Goal: Task Accomplishment & Management: Manage account settings

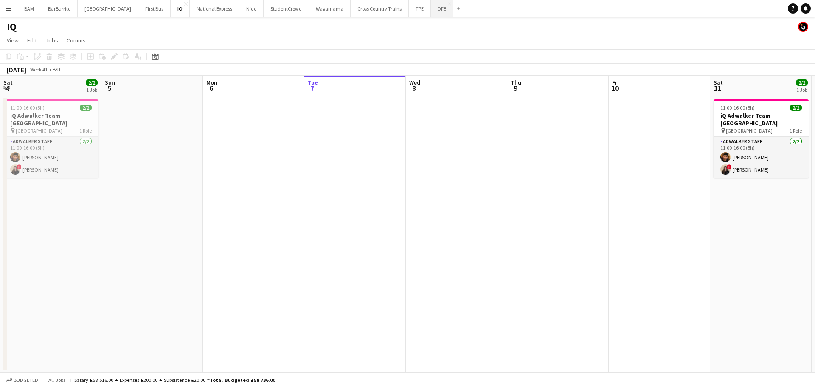
scroll to position [0, 203]
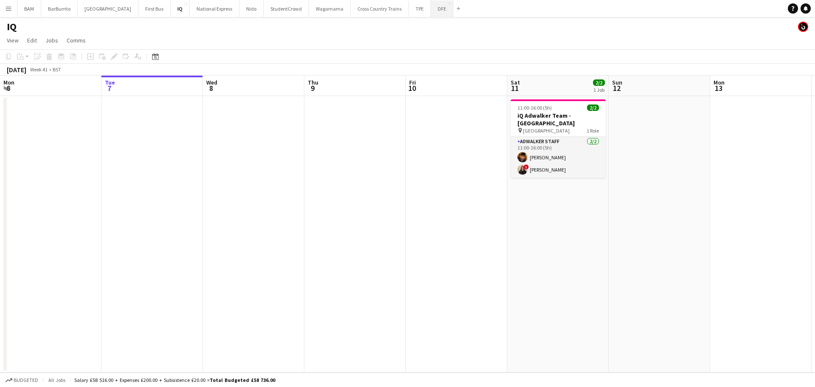
click at [431, 10] on button "DFE Close" at bounding box center [442, 8] width 23 height 17
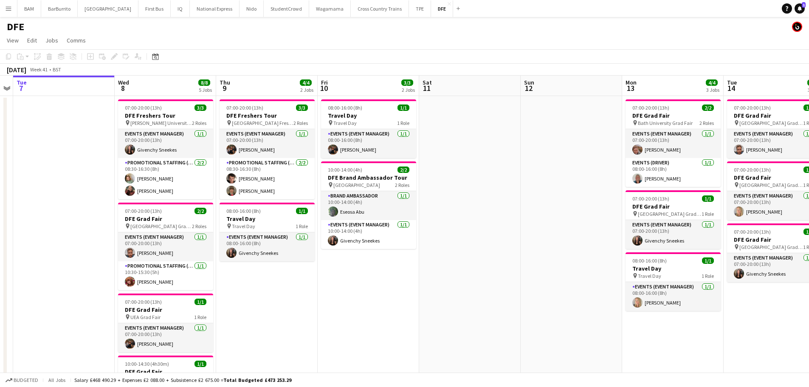
drag, startPoint x: 588, startPoint y: 171, endPoint x: 79, endPoint y: 160, distance: 509.1
click at [84, 161] on app-calendar-viewport "Sat 4 3/3 1 Job Sun 5 Mon 6 Tue 7 Wed 8 8/8 5 Jobs Thu 9 4/4 2 Jobs Fri 10 3/3 …" at bounding box center [404, 345] width 809 height 538
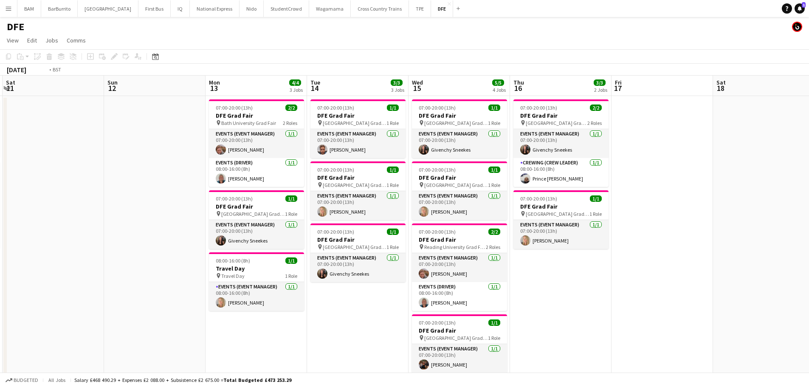
drag, startPoint x: 584, startPoint y: 169, endPoint x: 72, endPoint y: 165, distance: 512.0
click at [86, 166] on app-calendar-viewport "Wed 8 8/8 5 Jobs Thu 9 4/4 2 Jobs Fri 10 3/3 2 Jobs Sat 11 Sun 12 Mon 13 4/4 3 …" at bounding box center [404, 345] width 809 height 538
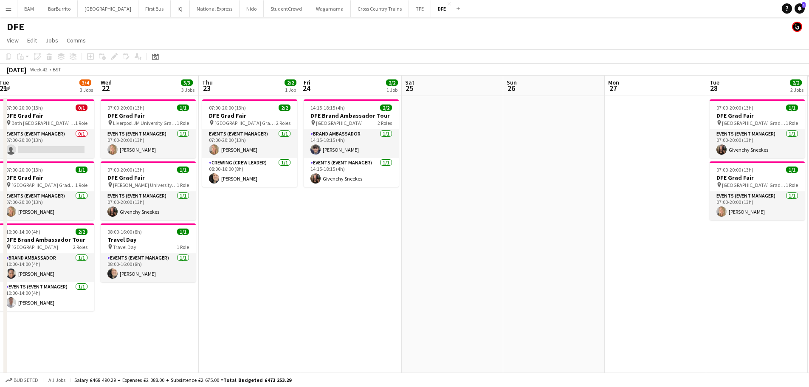
drag, startPoint x: 287, startPoint y: 173, endPoint x: 164, endPoint y: 163, distance: 122.7
click at [57, 166] on app-calendar-viewport "Fri 17 Sat 18 Sun 19 Mon 20 1/1 1 Job Tue 21 3/4 3 Jobs Wed 22 3/3 3 Jobs Thu 2…" at bounding box center [404, 345] width 809 height 538
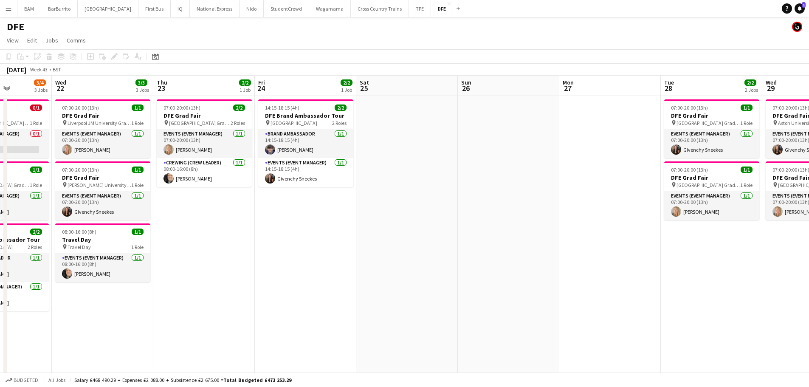
drag, startPoint x: 460, startPoint y: 179, endPoint x: 53, endPoint y: 163, distance: 407.9
click at [53, 163] on app-calendar-viewport "Sun 19 Mon 20 1/1 1 Job Tue 21 3/4 3 Jobs Wed 22 3/3 3 Jobs Thu 23 2/2 1 Job Fr…" at bounding box center [404, 345] width 809 height 538
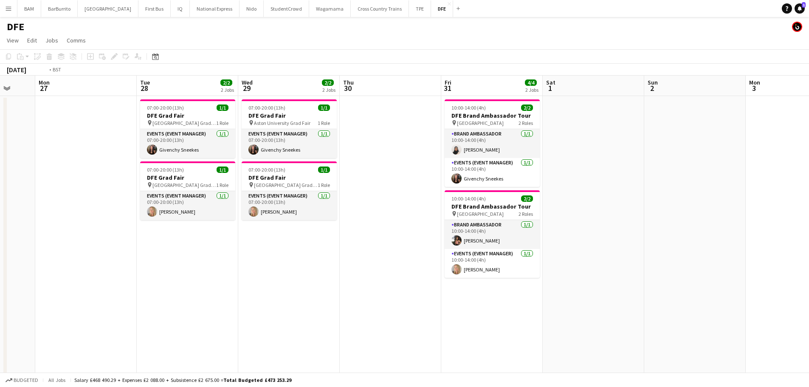
drag, startPoint x: 572, startPoint y: 181, endPoint x: 155, endPoint y: 166, distance: 417.6
click at [149, 169] on app-calendar-viewport "Fri 24 2/2 1 Job Sat 25 Sun 26 Mon 27 Tue 28 2/2 2 Jobs Wed 29 2/2 2 Jobs Thu 3…" at bounding box center [404, 345] width 809 height 538
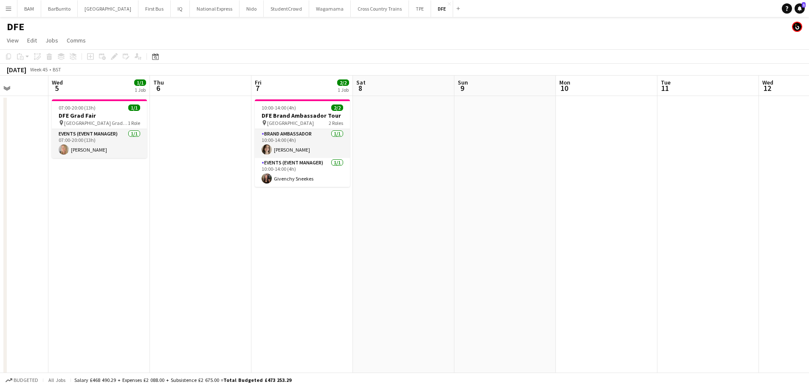
drag, startPoint x: 551, startPoint y: 188, endPoint x: 254, endPoint y: 172, distance: 297.2
click at [163, 171] on app-calendar-viewport "Sun 2 Mon 3 Tue 4 Wed 5 1/1 1 Job Thu 6 Fri 7 2/2 1 Job Sat 8 Sun 9 Mon 10 Tue …" at bounding box center [404, 345] width 809 height 538
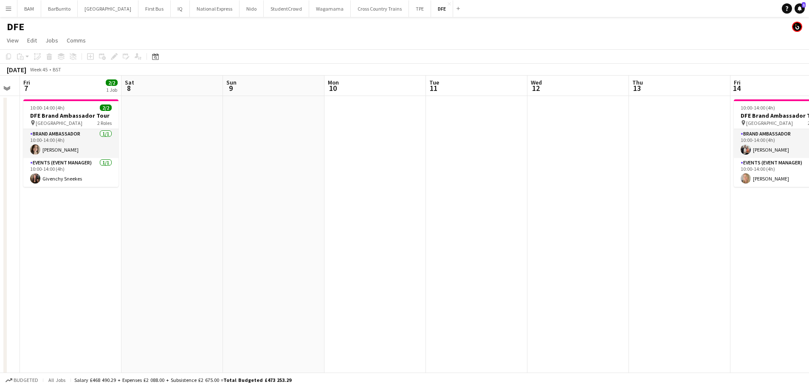
scroll to position [0, 289]
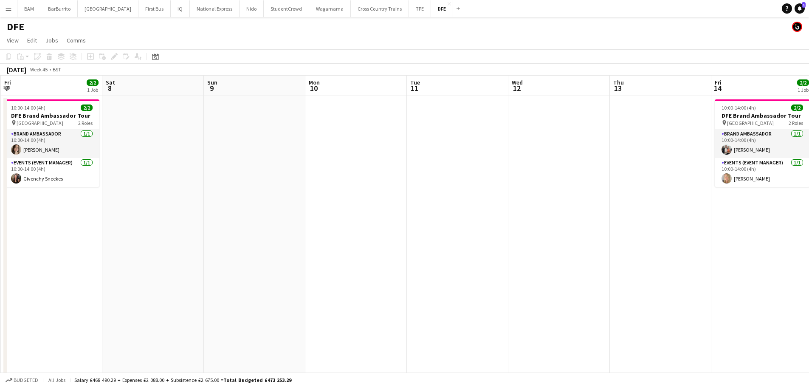
drag, startPoint x: 552, startPoint y: 187, endPoint x: 304, endPoint y: 186, distance: 248.8
click at [304, 186] on app-calendar-viewport "Tue 4 Wed 5 1/1 1 Job Thu 6 Fri 7 2/2 1 Job Sat 8 Sun 9 Mon 10 Tue 11 Wed 12 Th…" at bounding box center [404, 345] width 809 height 538
click at [360, 138] on app-date-cell at bounding box center [355, 296] width 101 height 400
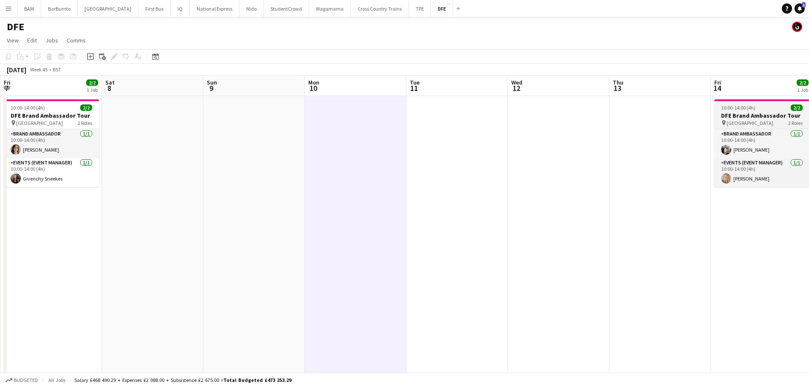
click at [773, 112] on h3 "DFE Brand Ambassador Tour" at bounding box center [761, 116] width 95 height 8
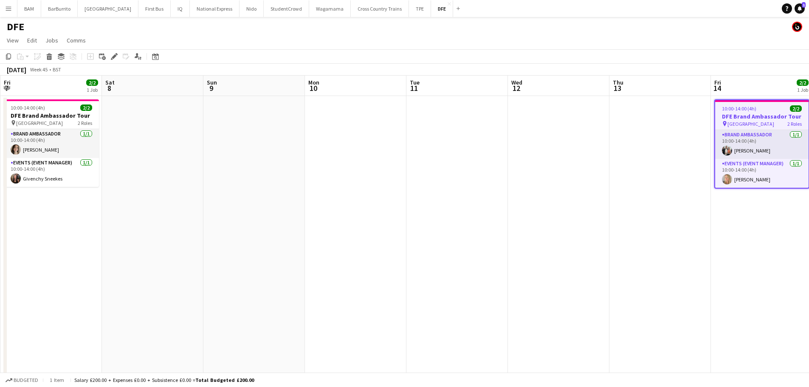
click at [338, 117] on app-date-cell at bounding box center [355, 296] width 101 height 400
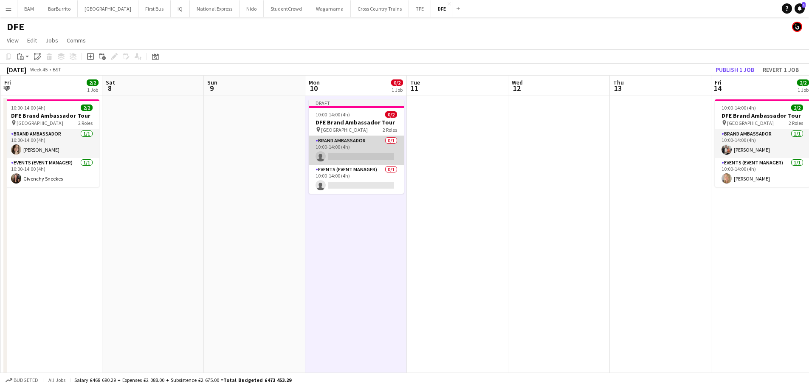
click at [340, 147] on app-card-role "Brand Ambassador 0/1 10:00-14:00 (4h) single-neutral-actions" at bounding box center [356, 150] width 95 height 29
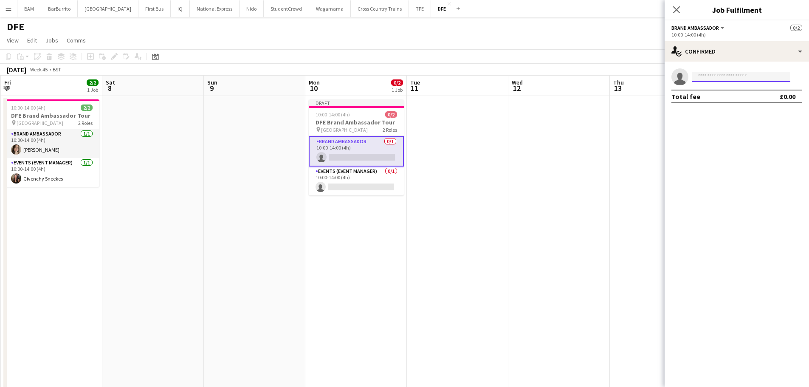
click at [722, 74] on input at bounding box center [741, 77] width 98 height 10
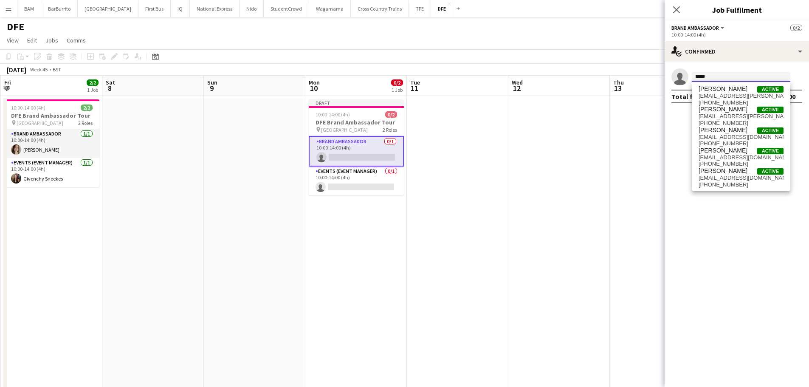
type input "*****"
click at [723, 91] on span "[PERSON_NAME]" at bounding box center [722, 88] width 49 height 7
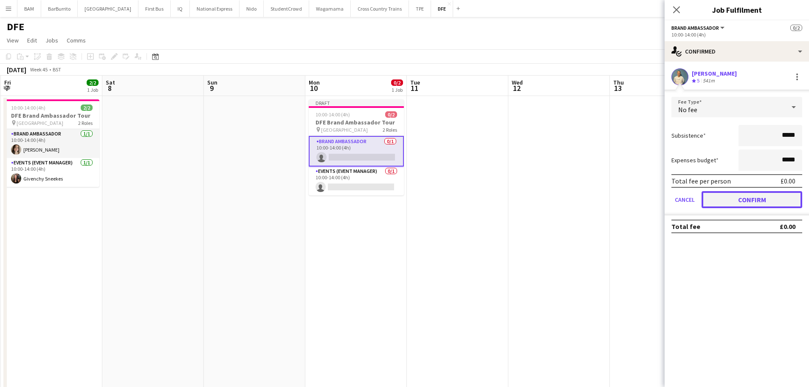
click at [744, 200] on button "Confirm" at bounding box center [751, 199] width 101 height 17
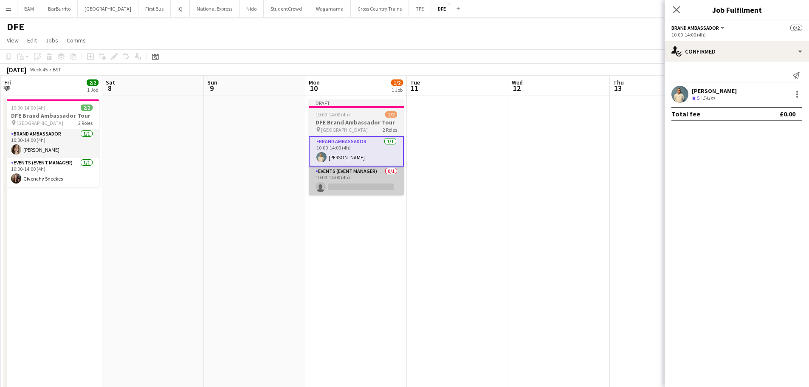
click at [355, 179] on app-card-role "Events (Event Manager) 0/1 10:00-14:00 (4h) single-neutral-actions" at bounding box center [356, 180] width 95 height 29
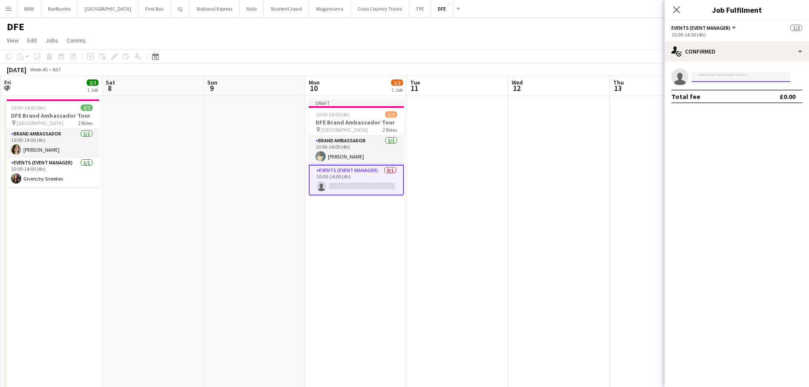
click at [712, 75] on input at bounding box center [741, 77] width 98 height 10
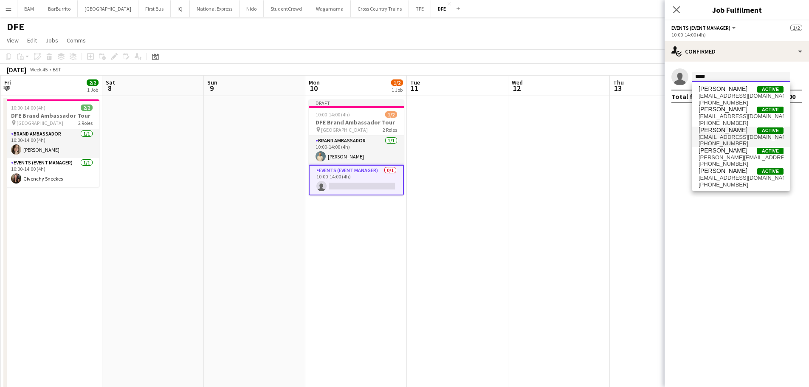
type input "*****"
click at [732, 138] on span "[EMAIL_ADDRESS][DOMAIN_NAME]" at bounding box center [740, 137] width 85 height 7
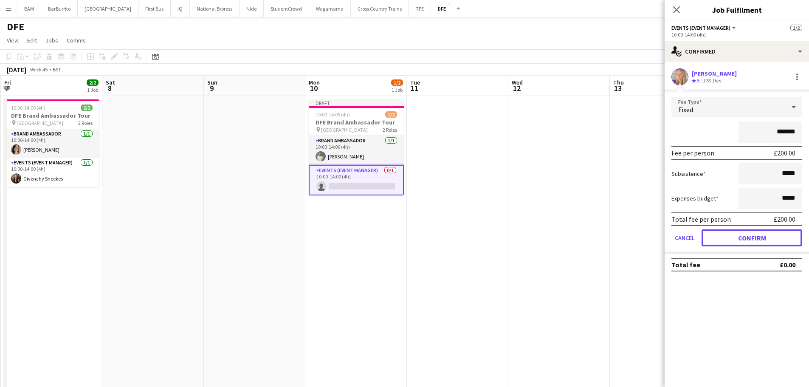
drag, startPoint x: 760, startPoint y: 239, endPoint x: 759, endPoint y: 234, distance: 5.0
click at [761, 238] on button "Confirm" at bounding box center [751, 237] width 101 height 17
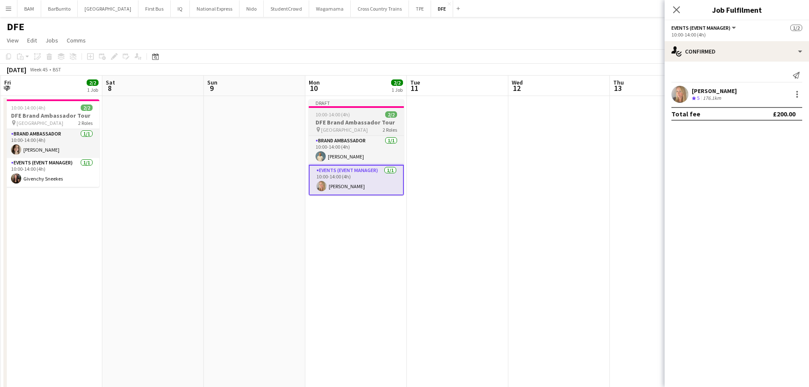
click at [368, 116] on div "10:00-14:00 (4h) 2/2" at bounding box center [356, 114] width 95 height 6
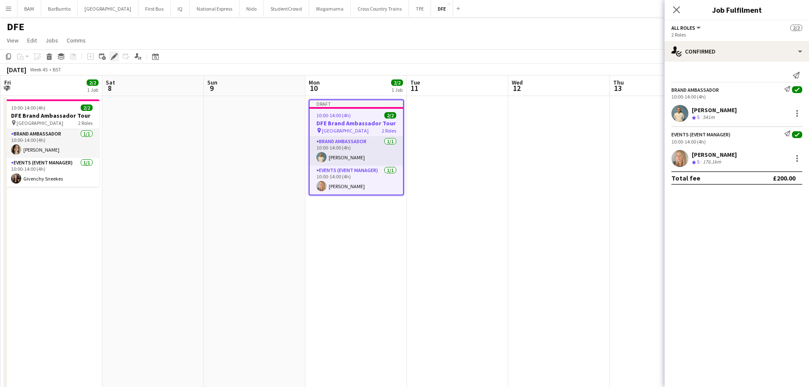
click at [109, 55] on div "Edit" at bounding box center [114, 56] width 10 height 10
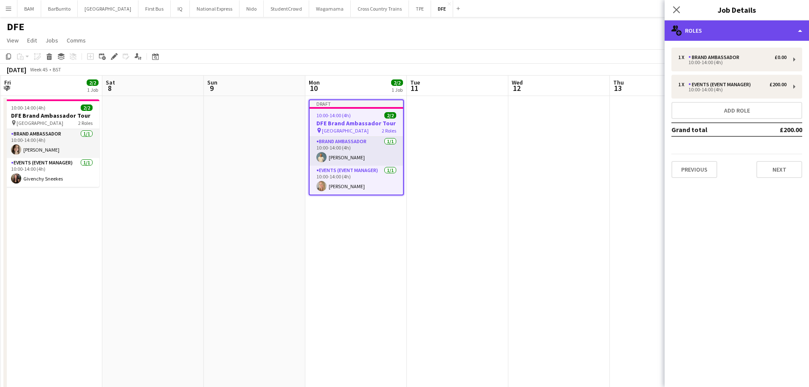
click at [749, 32] on div "multiple-users-add Roles" at bounding box center [736, 30] width 144 height 20
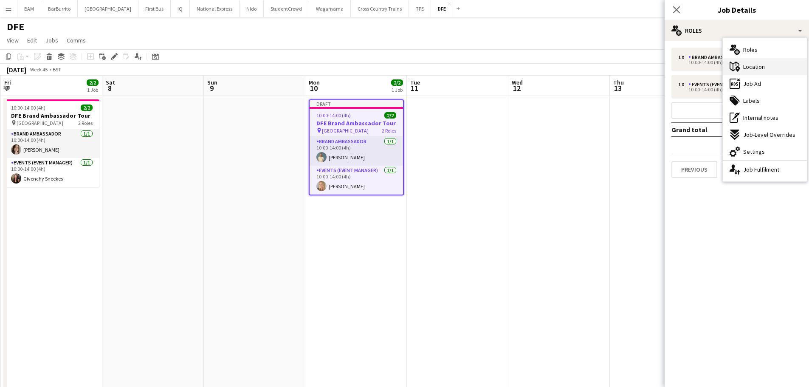
click at [765, 66] on div "maps-pin-1 Location" at bounding box center [765, 66] width 84 height 17
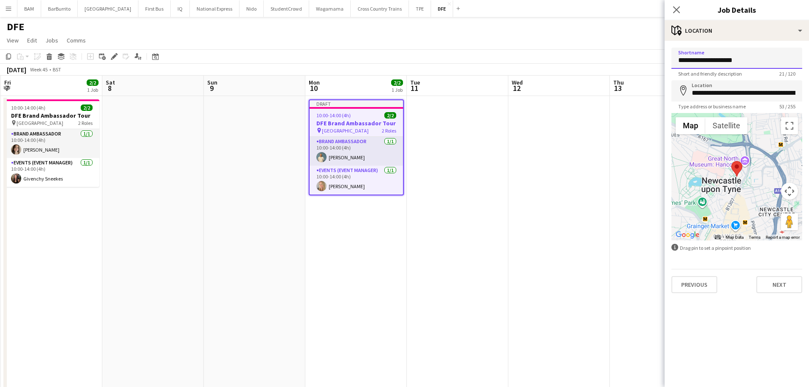
drag, startPoint x: 708, startPoint y: 60, endPoint x: 627, endPoint y: 65, distance: 81.3
click at [627, 65] on body "Menu Boards Boards Boards All jobs Status Workforce Workforce My Workforce Recr…" at bounding box center [404, 314] width 809 height 628
type input "**********"
drag, startPoint x: 689, startPoint y: 95, endPoint x: 815, endPoint y: 92, distance: 125.3
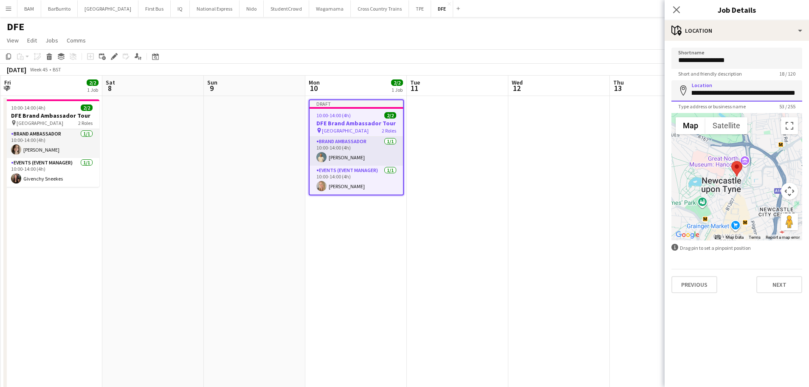
click at [809, 92] on html "Menu Boards Boards Boards All jobs Status Workforce Workforce My Workforce Recr…" at bounding box center [404, 314] width 809 height 628
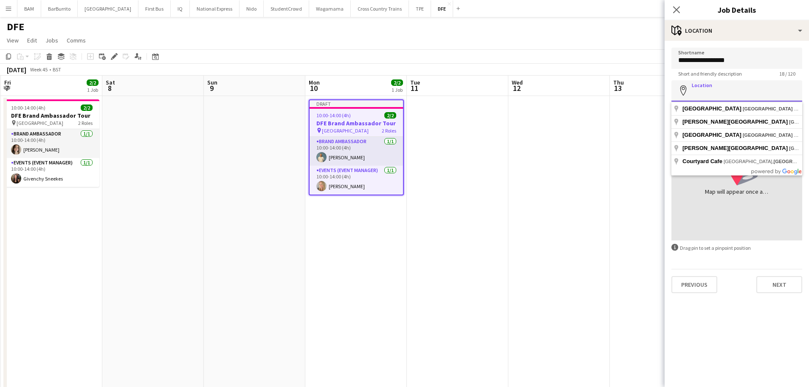
scroll to position [0, 0]
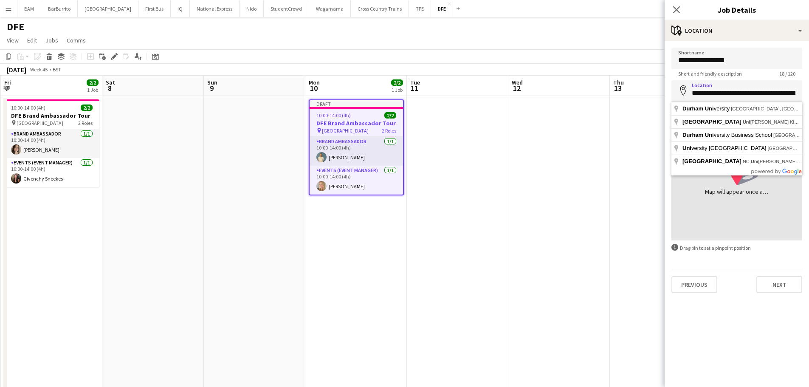
type input "**********"
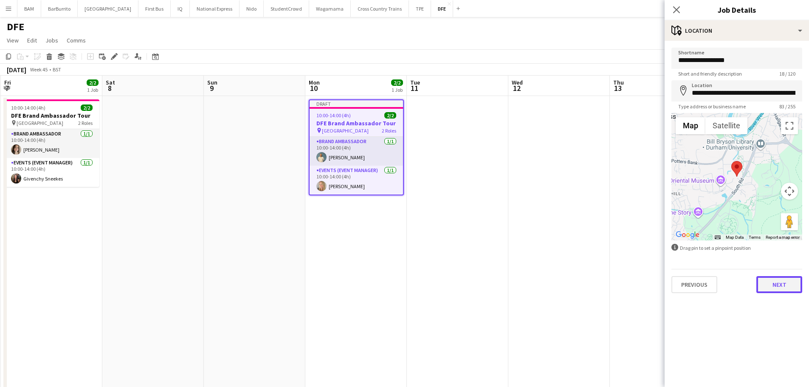
click at [784, 286] on button "Next" at bounding box center [779, 284] width 46 height 17
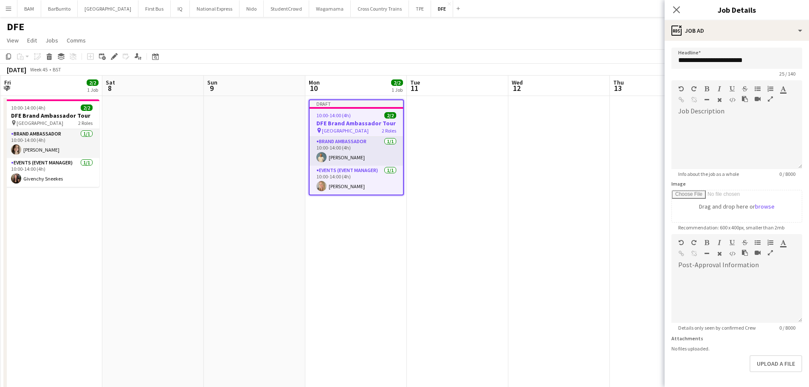
click at [520, 61] on app-toolbar "Copy Paste Paste Ctrl+V Paste with crew Ctrl+Shift+V Paste linked Job [GEOGRAPH…" at bounding box center [404, 56] width 809 height 14
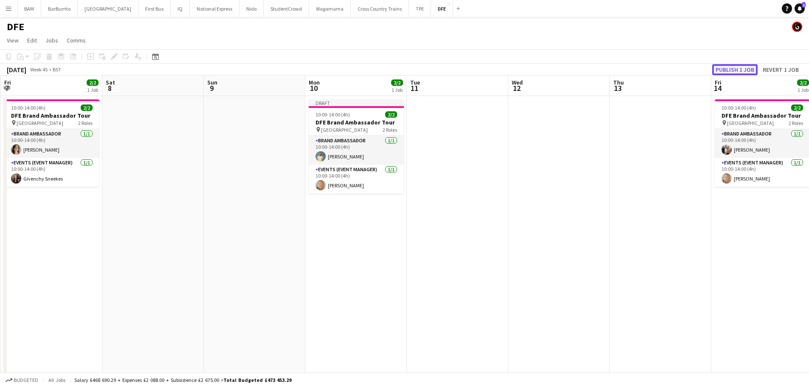
click at [725, 68] on button "Publish 1 job" at bounding box center [734, 69] width 45 height 11
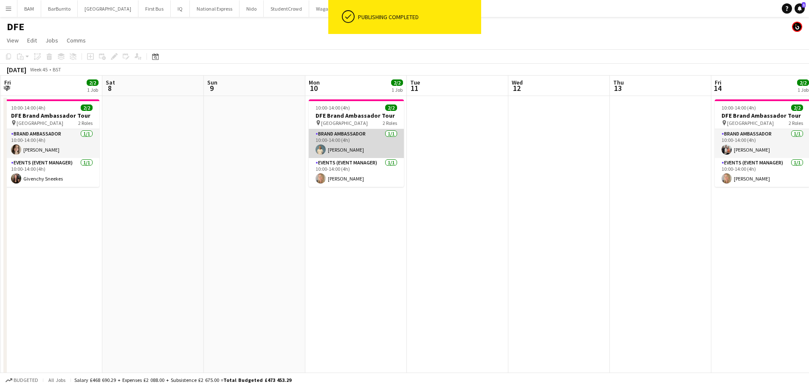
click at [359, 149] on app-card-role "Brand Ambassador [DATE] 10:00-14:00 (4h) [PERSON_NAME]" at bounding box center [356, 143] width 95 height 29
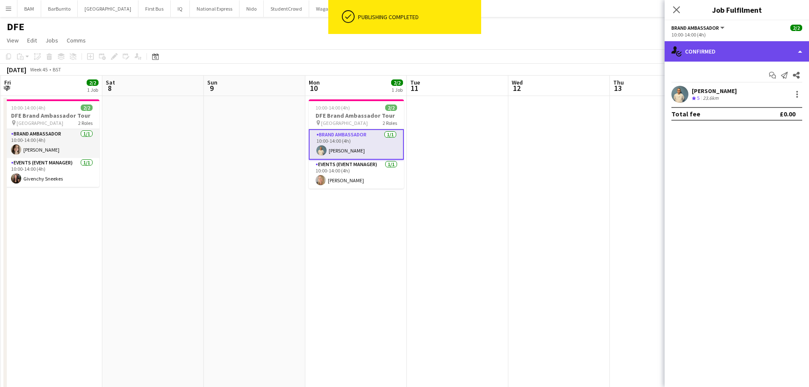
click at [724, 49] on div "single-neutral-actions-check-2 Confirmed" at bounding box center [736, 51] width 144 height 20
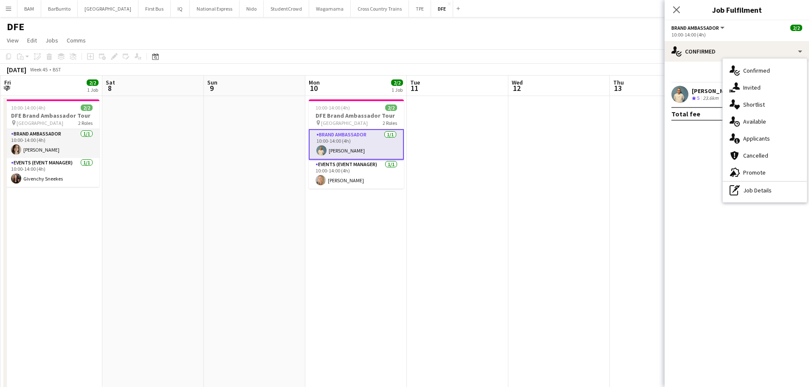
click at [768, 194] on div "pen-write Job Details" at bounding box center [765, 190] width 84 height 17
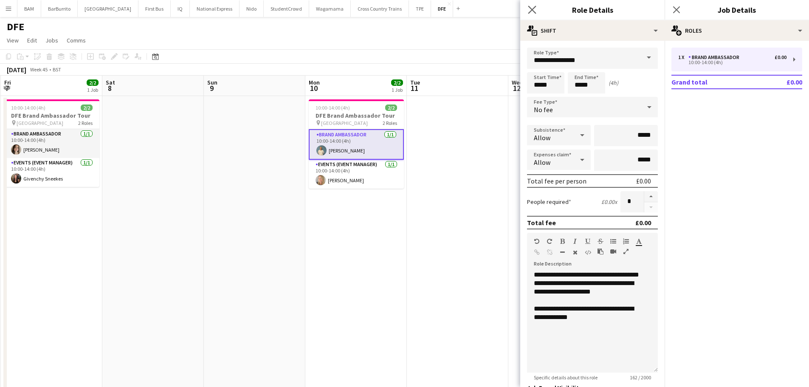
click at [531, 14] on icon "Close pop-in" at bounding box center [532, 10] width 8 height 8
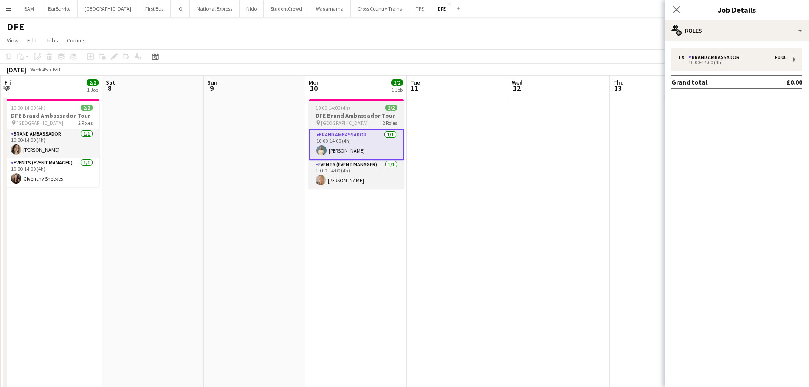
click at [374, 136] on app-card-role "Brand Ambassador [DATE] 10:00-14:00 (4h) [PERSON_NAME]" at bounding box center [356, 144] width 95 height 31
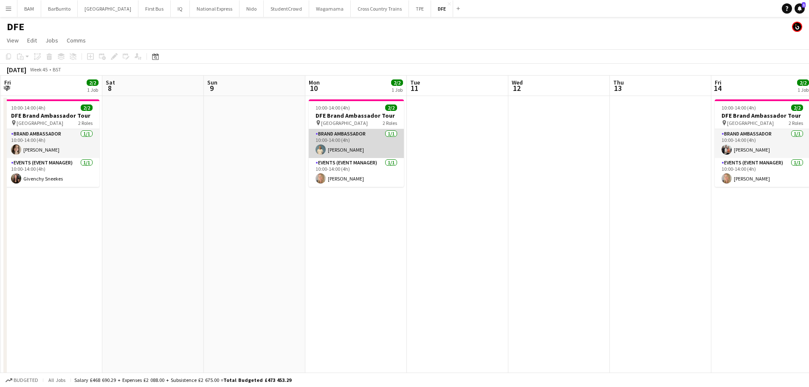
drag, startPoint x: 374, startPoint y: 156, endPoint x: 387, endPoint y: 152, distance: 13.6
click at [376, 155] on app-card-role "Brand Ambassador [DATE] 10:00-14:00 (4h) [PERSON_NAME]" at bounding box center [356, 143] width 95 height 29
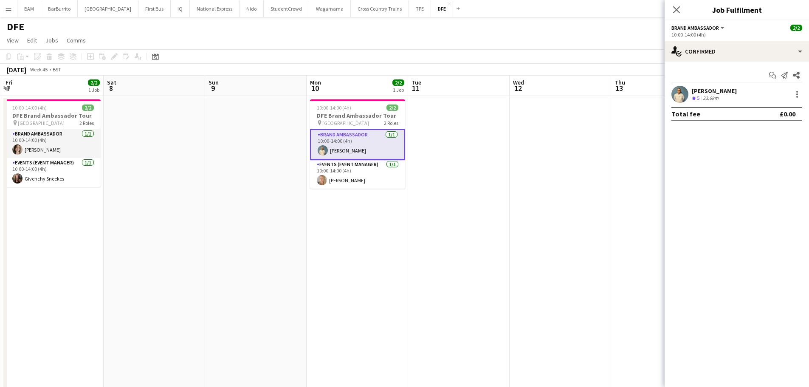
click at [698, 92] on div "[PERSON_NAME]" at bounding box center [714, 91] width 45 height 8
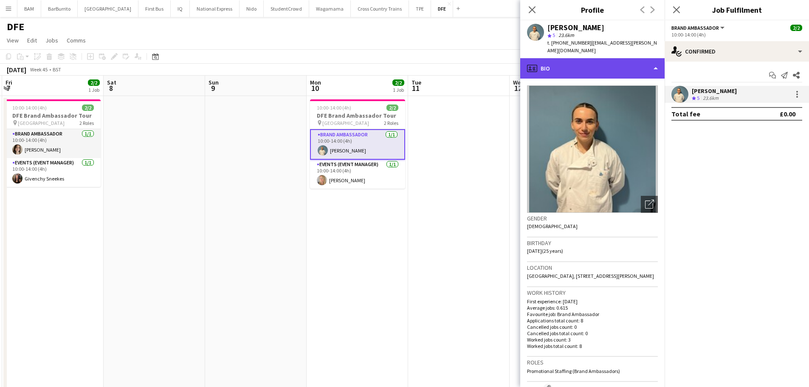
click at [577, 67] on div "profile Bio" at bounding box center [592, 68] width 144 height 20
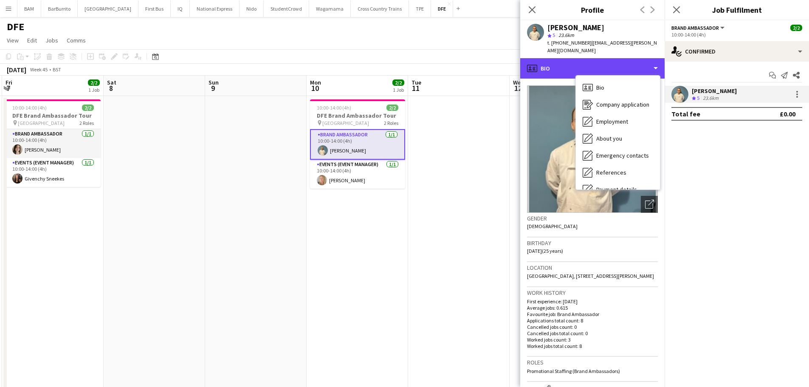
scroll to position [97, 0]
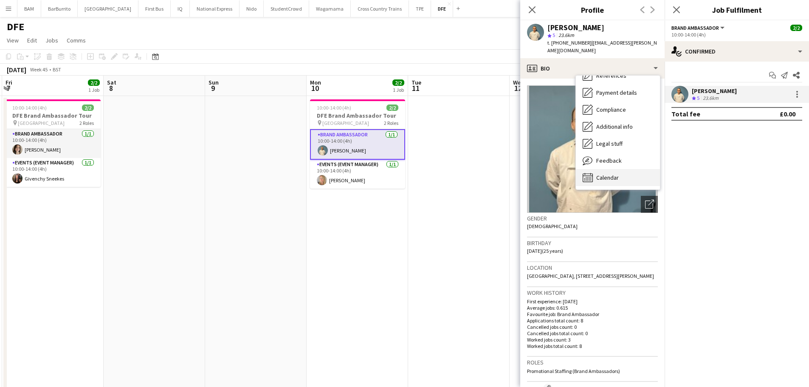
click at [626, 173] on div "Calendar Calendar" at bounding box center [618, 177] width 84 height 17
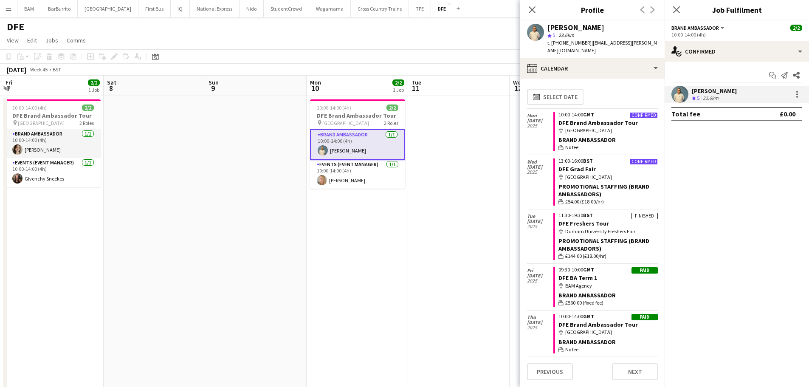
scroll to position [42, 0]
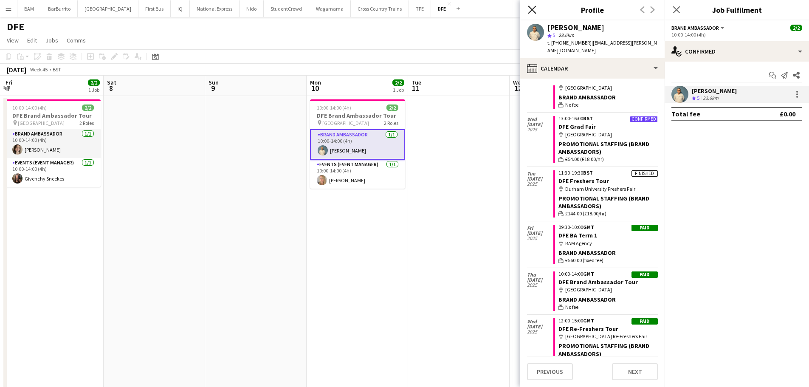
click at [528, 8] on app-icon "Close pop-in" at bounding box center [532, 10] width 12 height 12
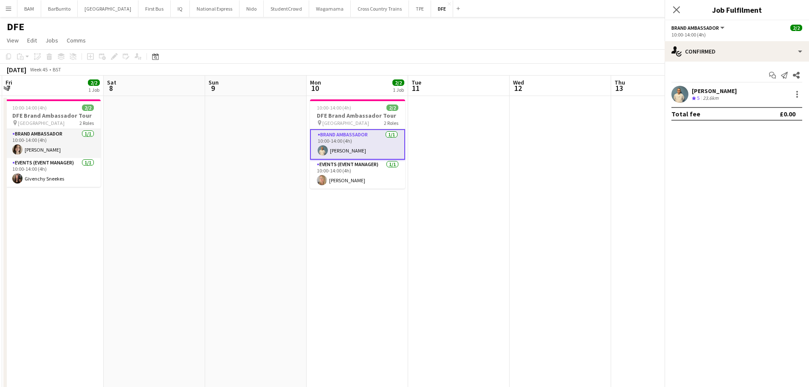
click at [445, 55] on app-toolbar "Copy Paste Paste Ctrl+V Paste with crew Ctrl+Shift+V Paste linked Job [GEOGRAPH…" at bounding box center [404, 56] width 809 height 14
